Goal: Task Accomplishment & Management: Manage account settings

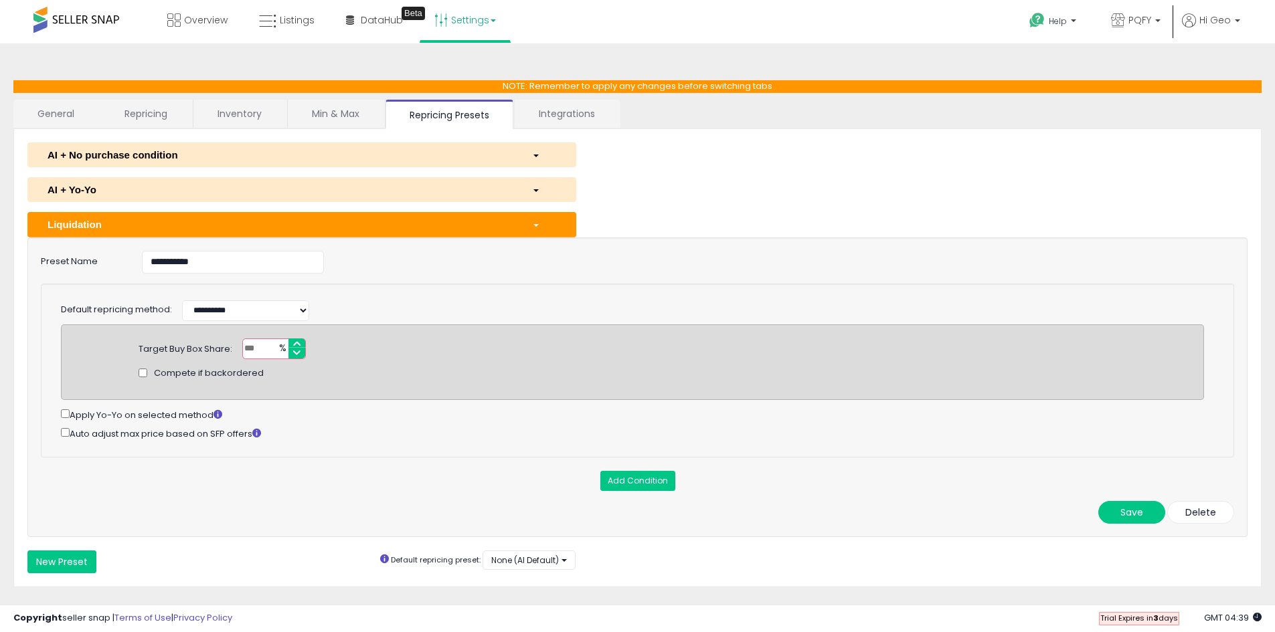
select select "******"
click at [271, 13] on icon at bounding box center [267, 21] width 17 height 17
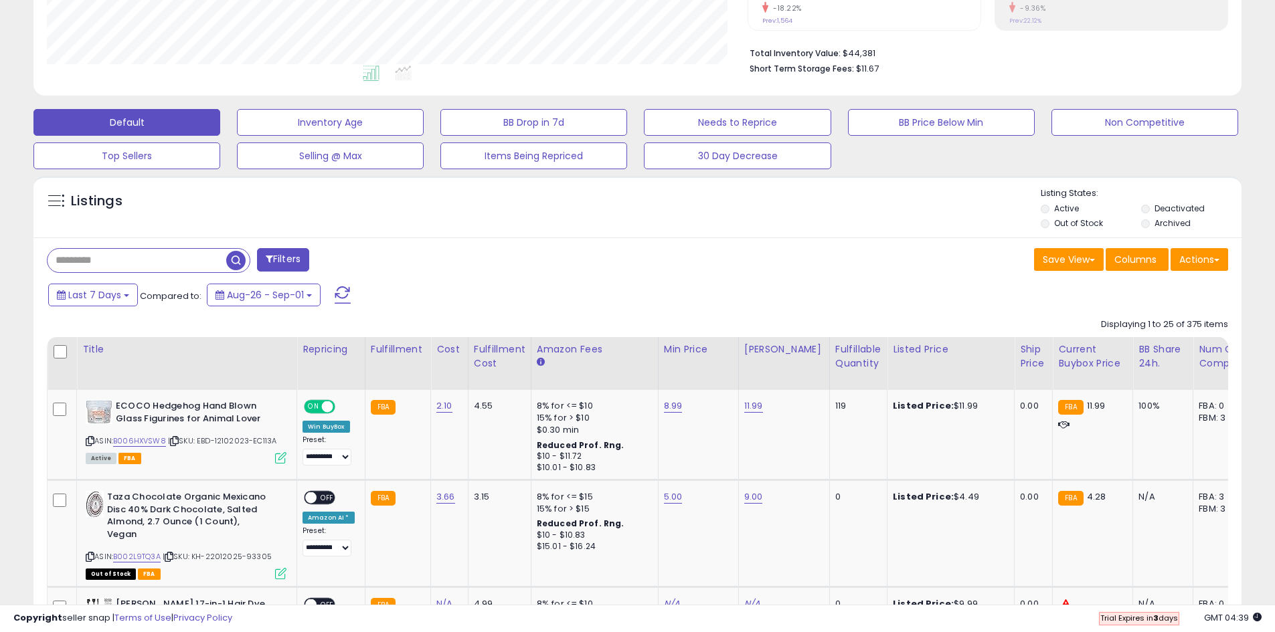
scroll to position [274, 701]
click at [842, 364] on div "Fulfillable Quantity" at bounding box center [858, 357] width 46 height 28
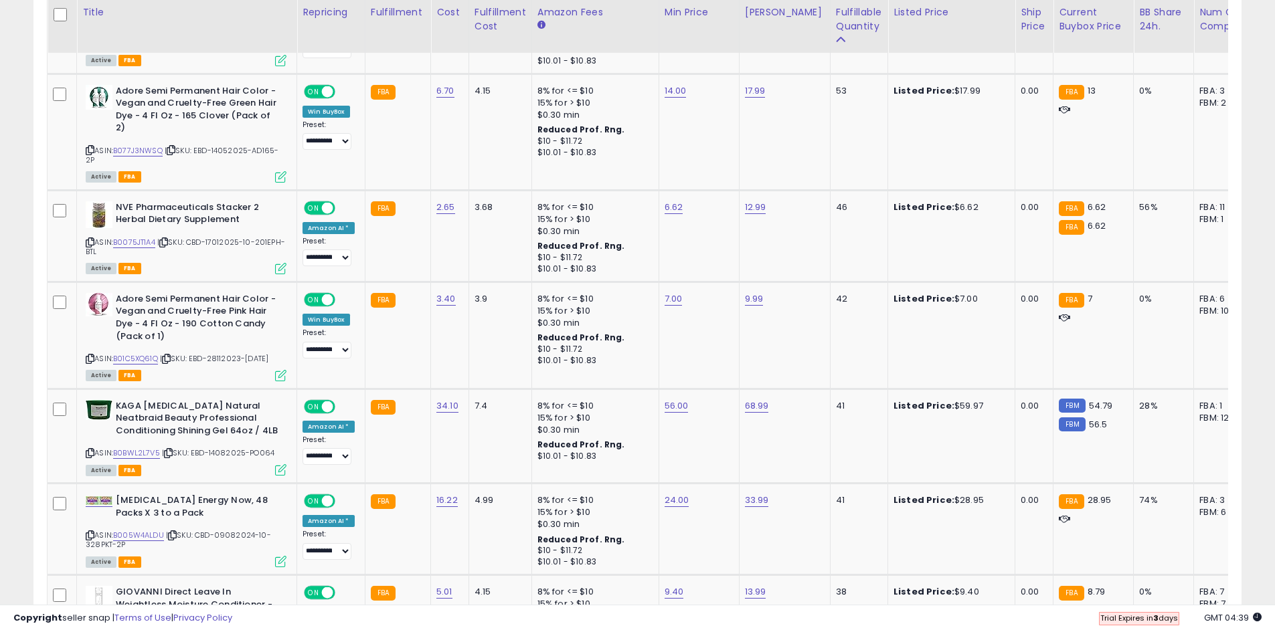
scroll to position [2803, 0]
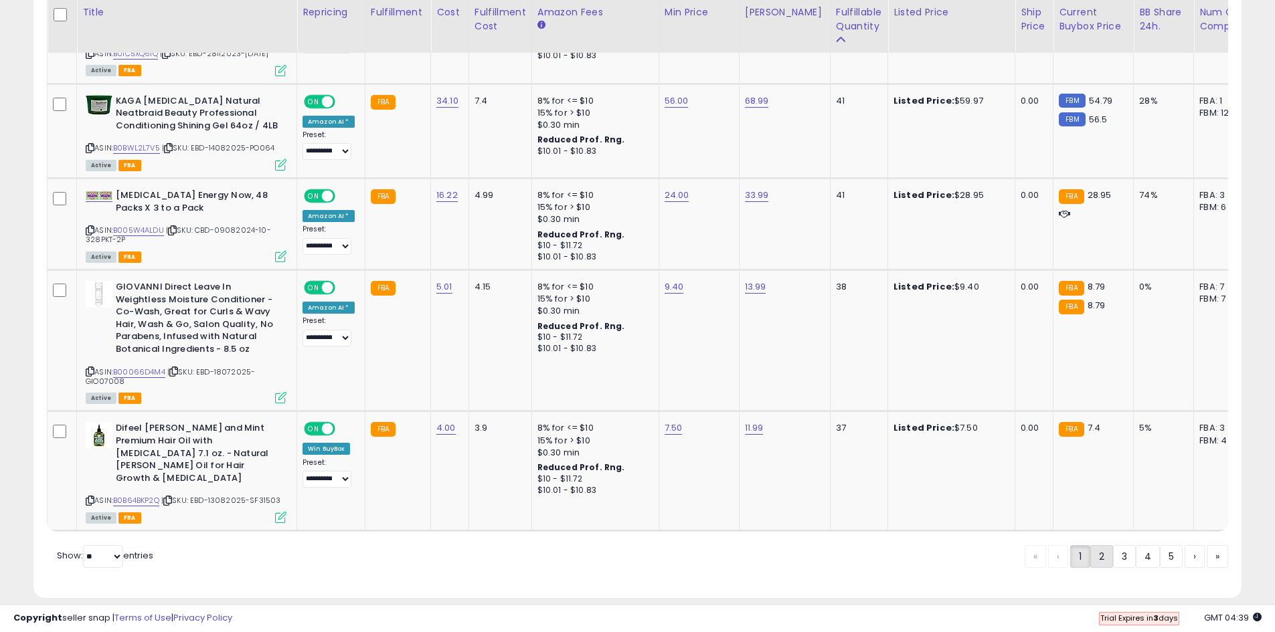
click at [1097, 547] on link "2" at bounding box center [1101, 556] width 23 height 23
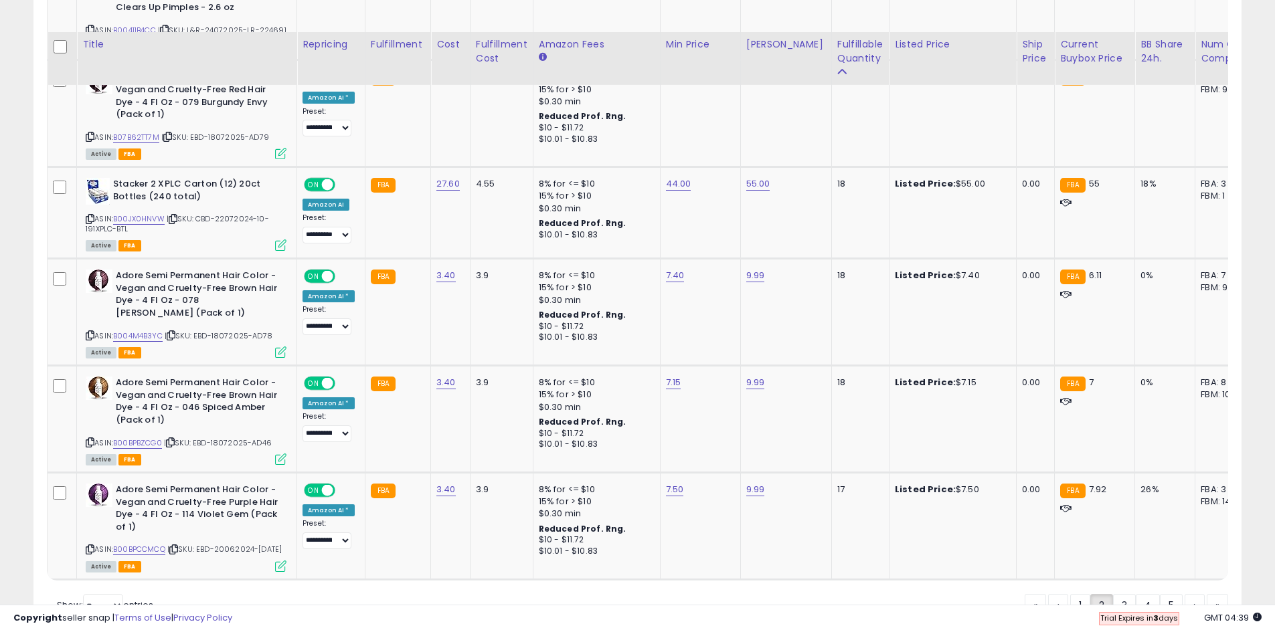
scroll to position [2812, 0]
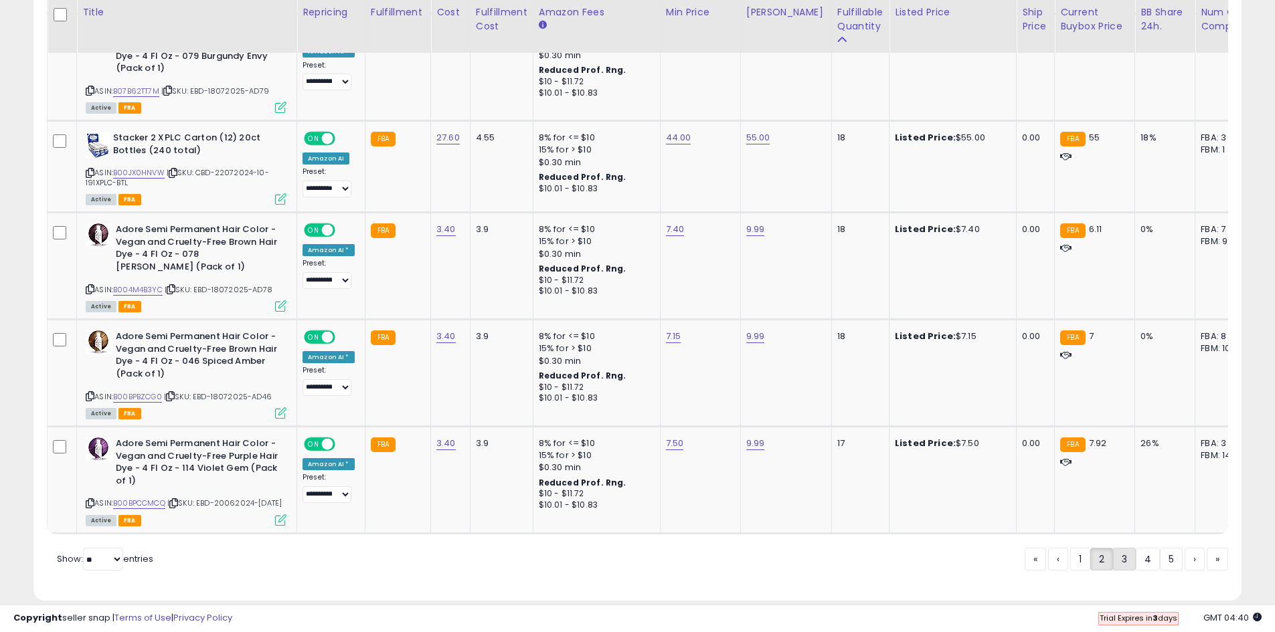
click at [1113, 548] on link "3" at bounding box center [1124, 559] width 23 height 23
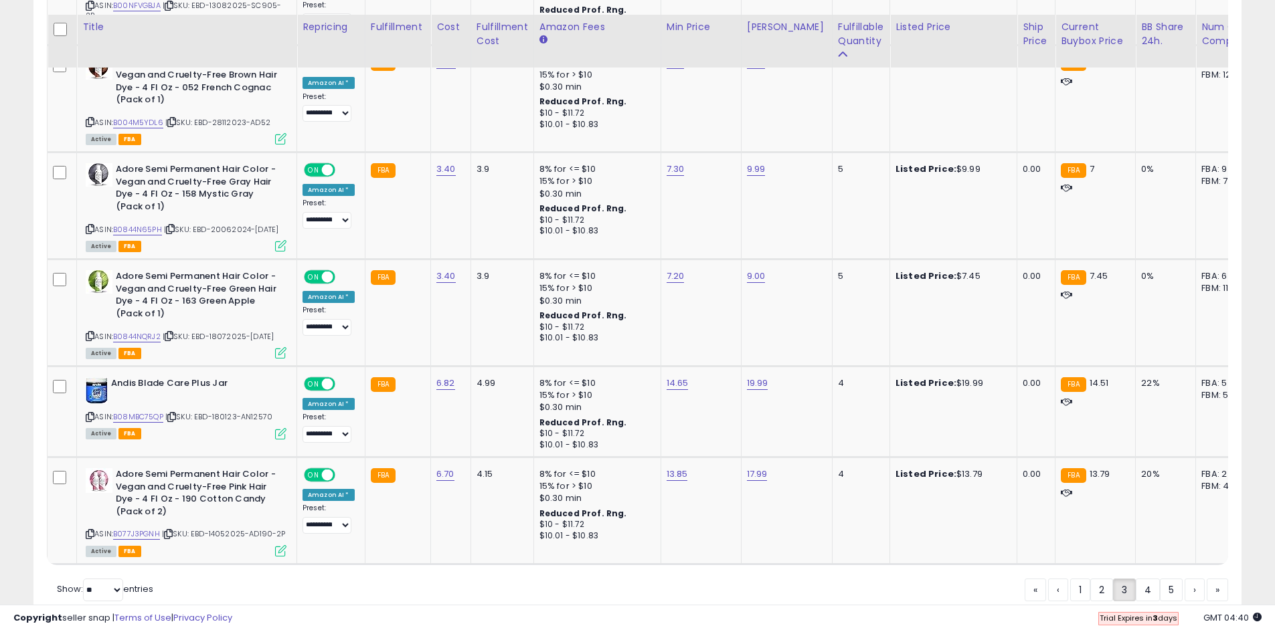
scroll to position [2823, 0]
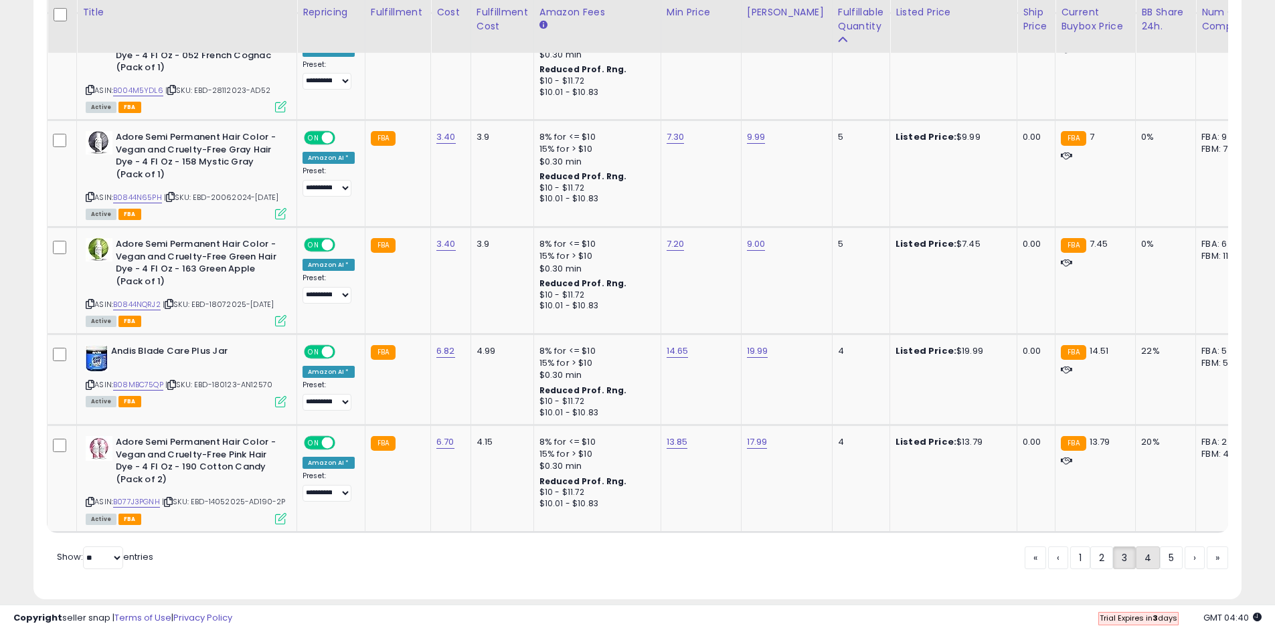
click at [1151, 547] on link "4" at bounding box center [1147, 558] width 24 height 23
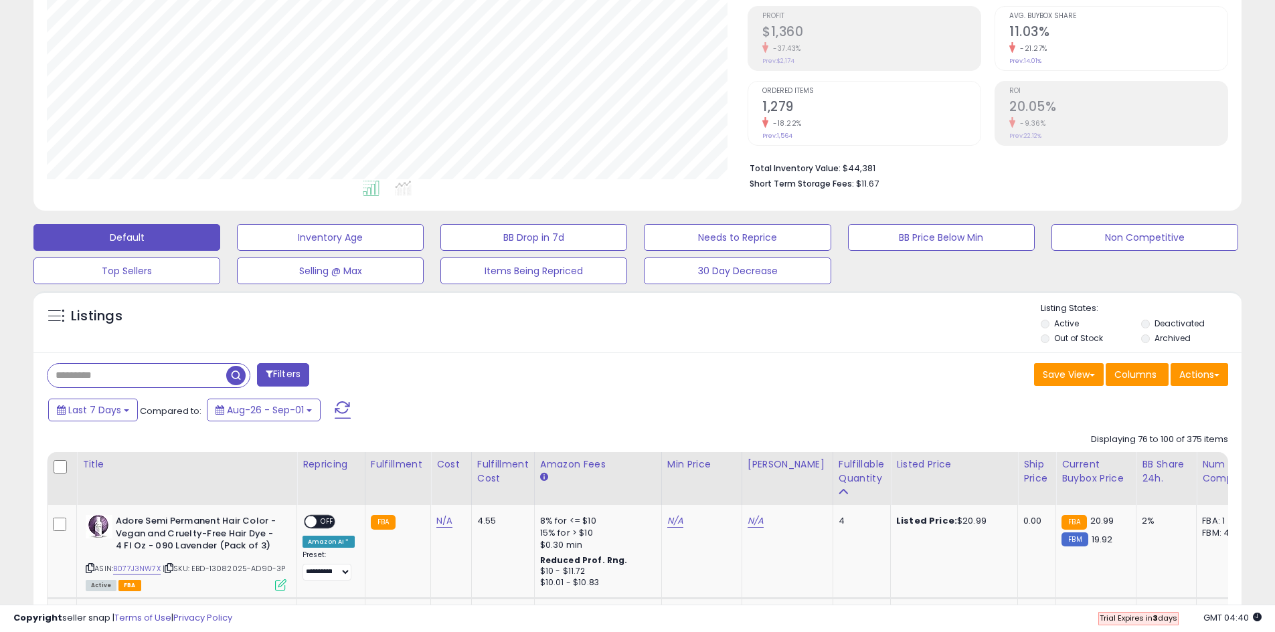
scroll to position [353, 0]
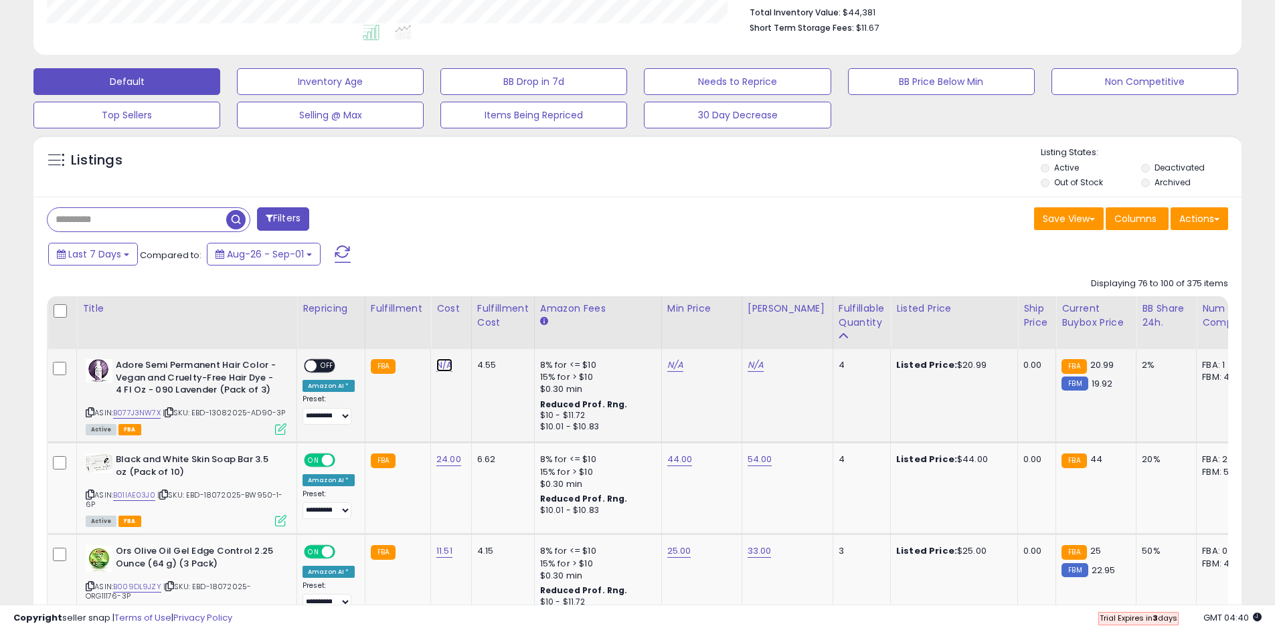
click at [440, 369] on link "N/A" at bounding box center [444, 365] width 16 height 13
click at [434, 330] on input "number" at bounding box center [402, 332] width 119 height 23
type input "****"
click button "submit" at bounding box center [478, 331] width 23 height 20
click at [667, 359] on link "N/A" at bounding box center [675, 365] width 16 height 13
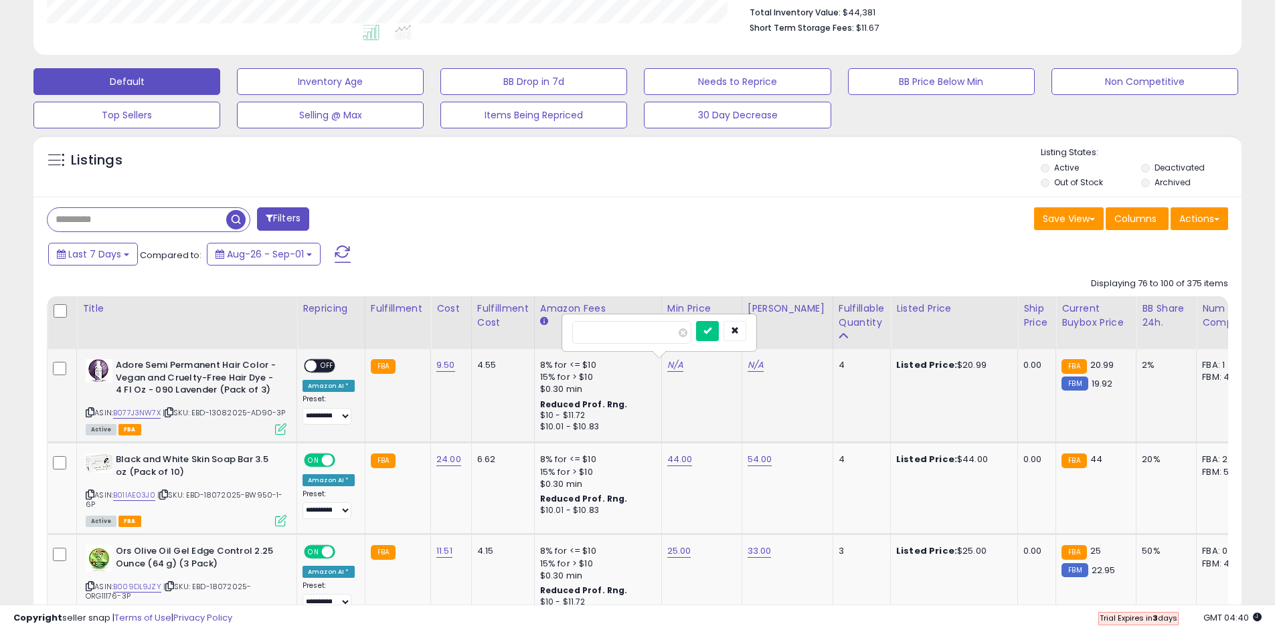
type input "****"
click button "submit" at bounding box center [707, 331] width 23 height 20
click at [747, 359] on link "N/A" at bounding box center [755, 365] width 16 height 13
type input "*****"
click button "submit" at bounding box center [787, 331] width 23 height 20
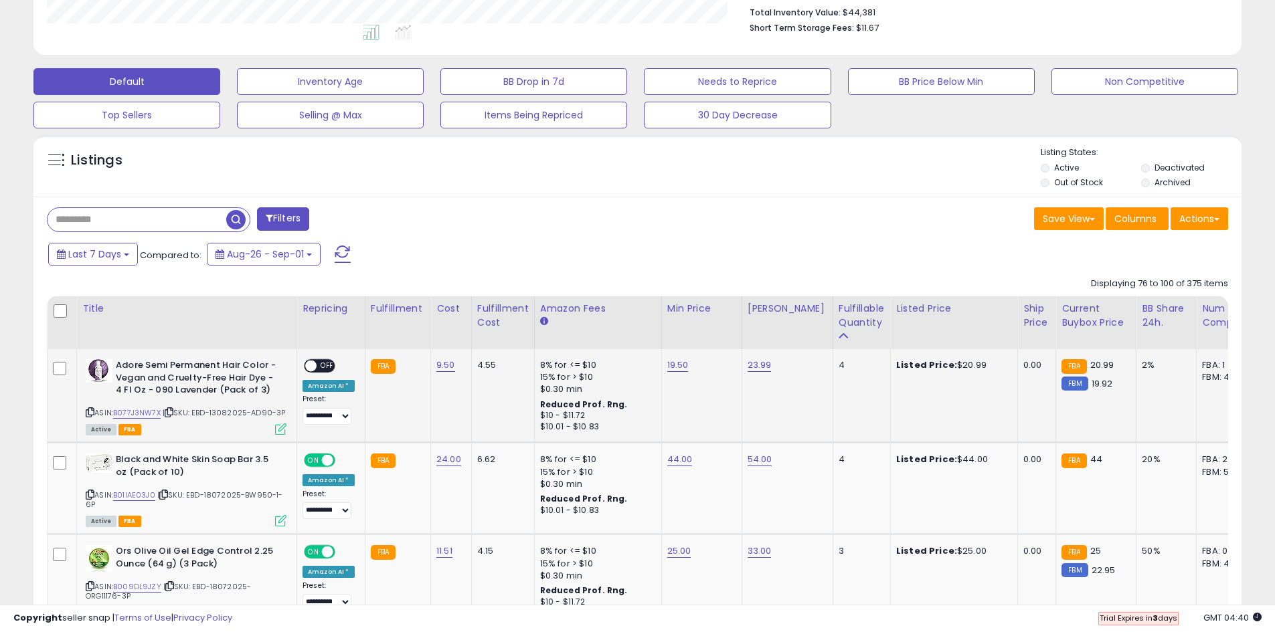
click at [306, 361] on div "ON OFF" at bounding box center [304, 366] width 31 height 11
click at [318, 362] on span "OFF" at bounding box center [326, 366] width 21 height 11
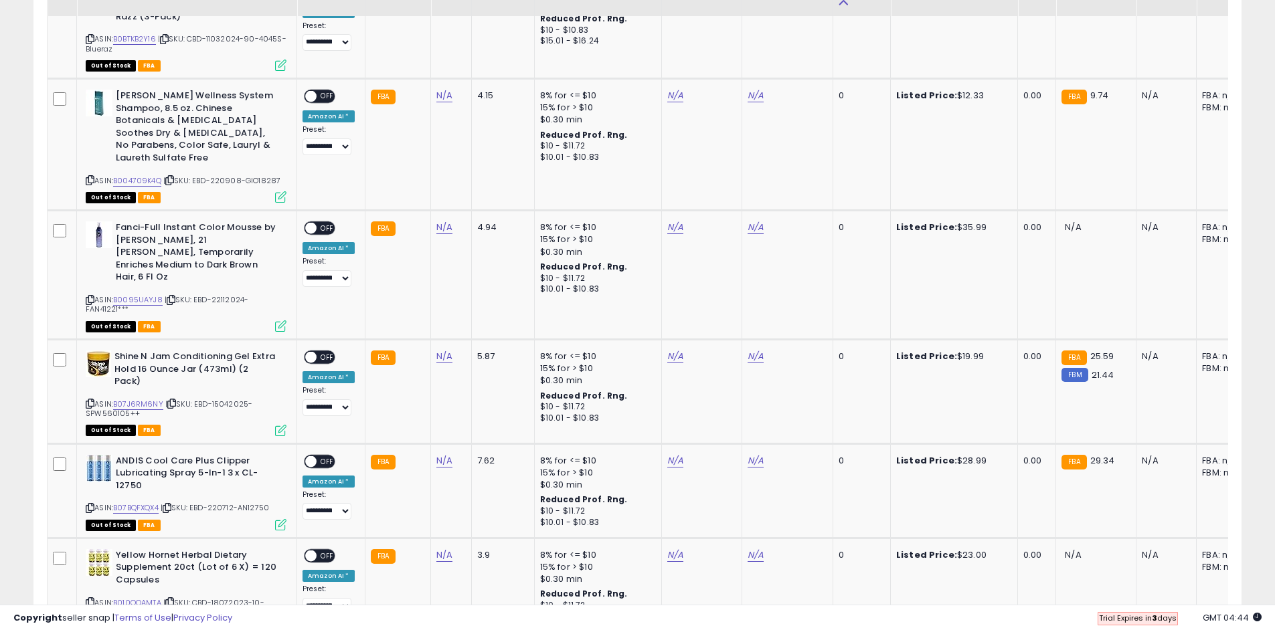
scroll to position [1863, 0]
